Goal: Check status: Check status

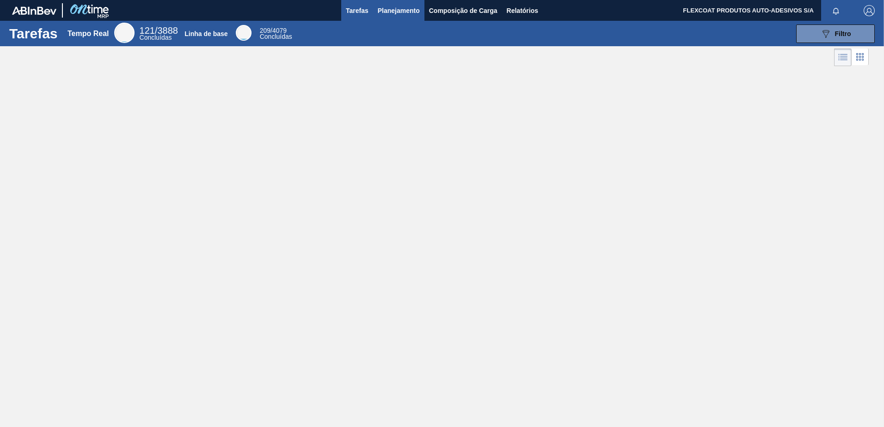
click at [385, 12] on span "Planejamento" at bounding box center [399, 10] width 42 height 11
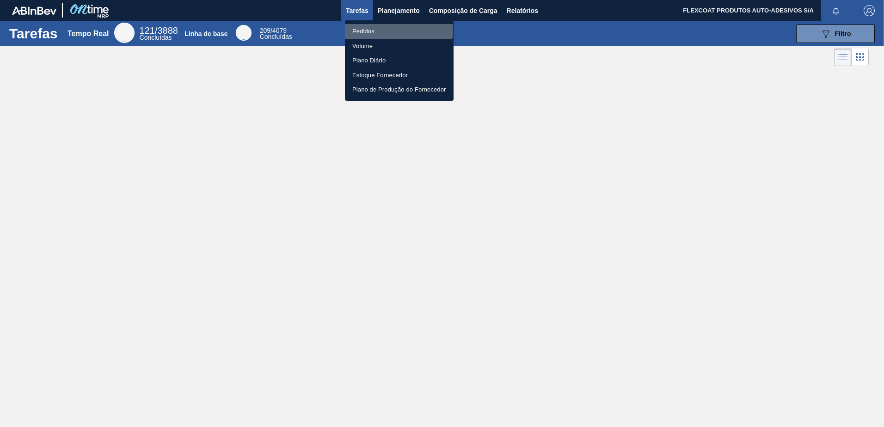
click at [359, 28] on li "Pedidos" at bounding box center [399, 31] width 109 height 15
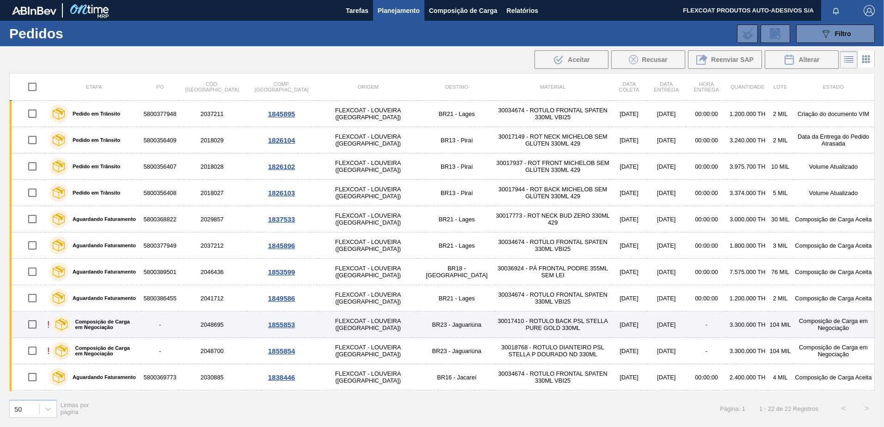
click at [103, 318] on div "Composição de Carga em Negociação" at bounding box center [95, 324] width 91 height 23
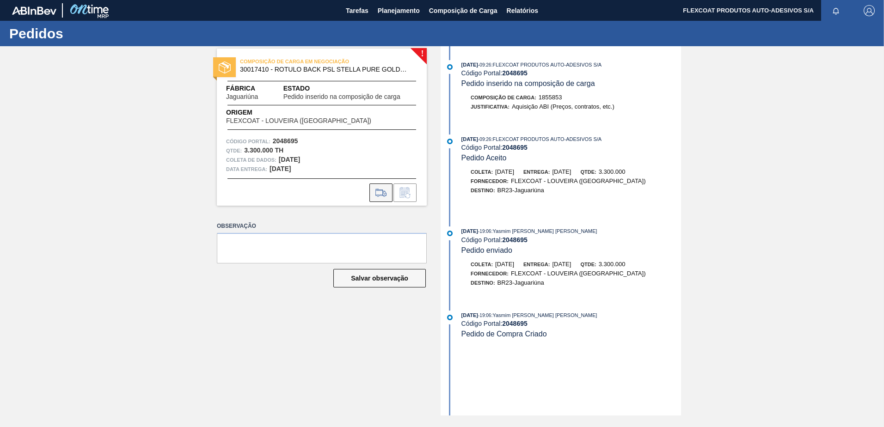
click at [377, 193] on icon at bounding box center [380, 192] width 15 height 11
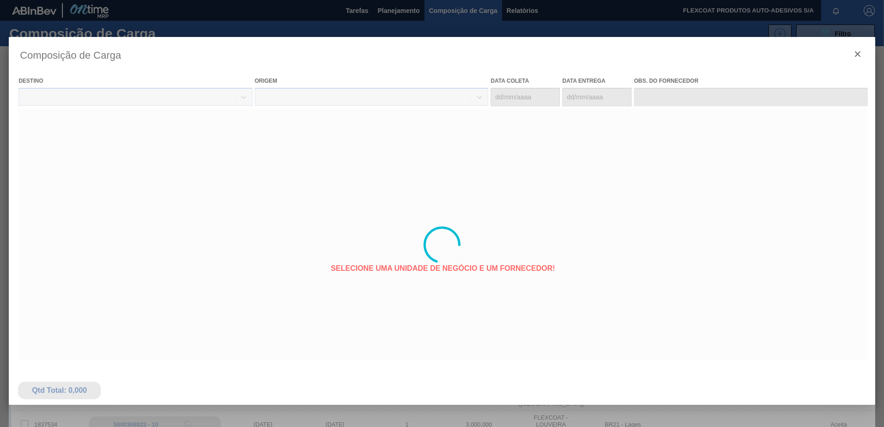
type coleta "[DATE]"
type Entrega "[DATE]"
